Goal: Task Accomplishment & Management: Manage account settings

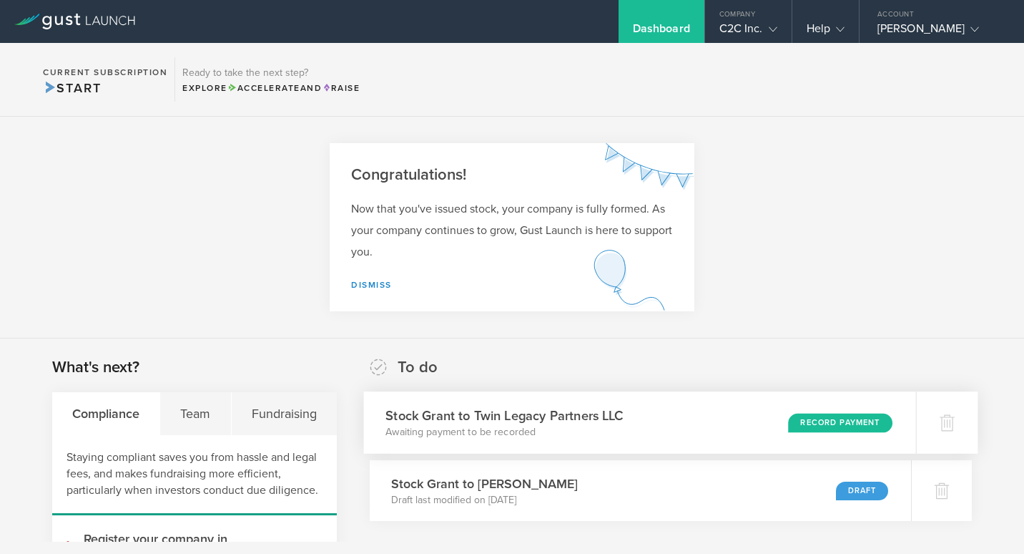
click at [654, 429] on div "Stock Grant to Twin Legacy Partners LLC Awaiting payment to be recorded Record …" at bounding box center [640, 422] width 552 height 62
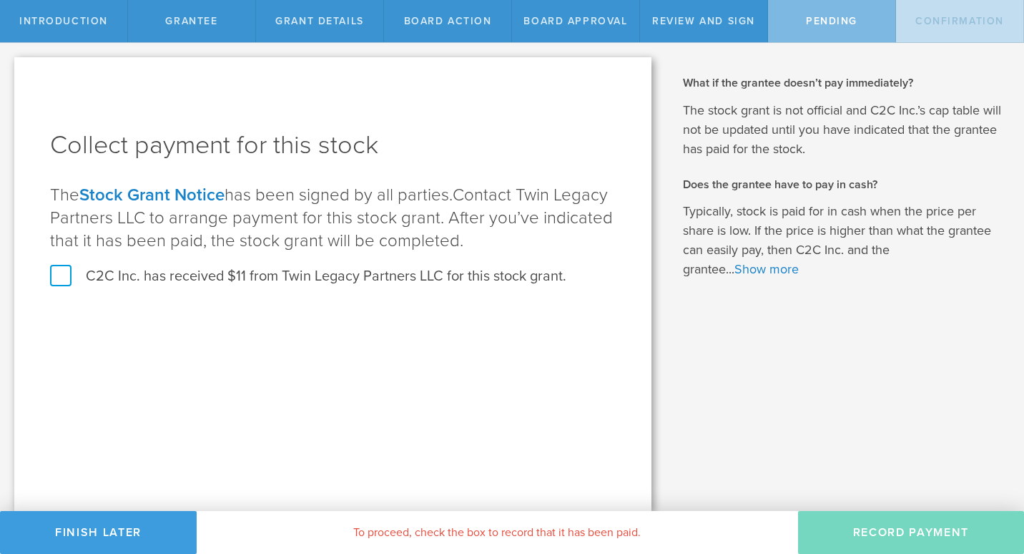
click at [63, 276] on label "C2C Inc. has received $11 from Twin Legacy Partners LLC for this stock grant." at bounding box center [308, 276] width 516 height 19
click at [0, 0] on input "C2C Inc. has received $11 from Twin Legacy Partners LLC for this stock grant." at bounding box center [0, 0] width 0 height 0
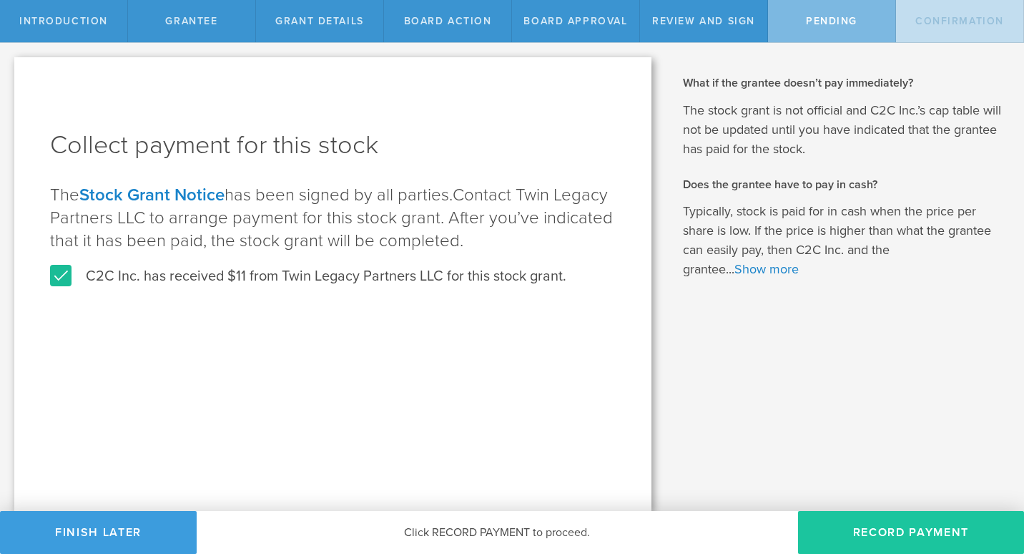
click at [921, 530] on button "Record Payment" at bounding box center [911, 532] width 226 height 43
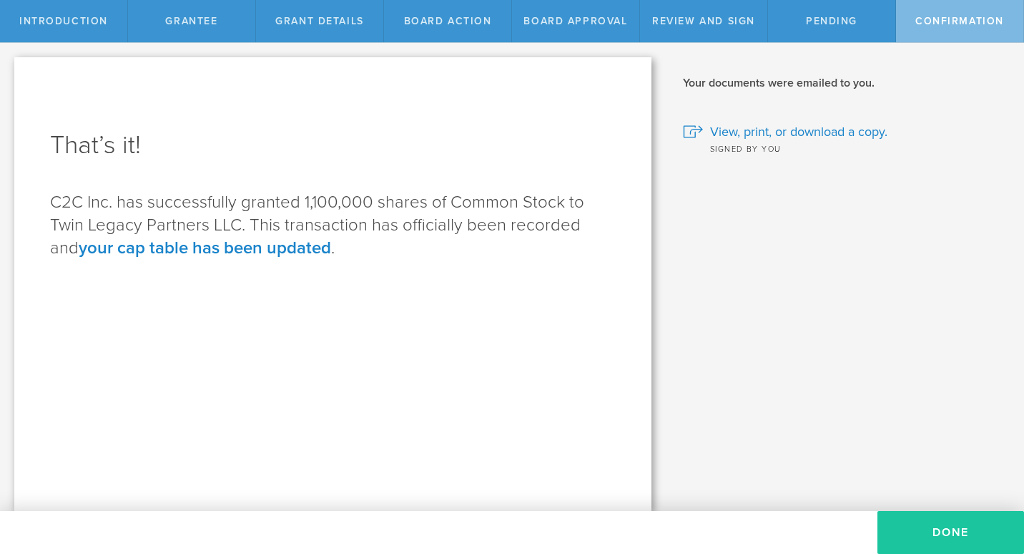
click at [948, 527] on button "Done" at bounding box center [951, 532] width 147 height 43
